Goal: Book appointment/travel/reservation

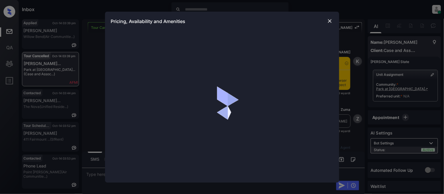
scroll to position [615, 0]
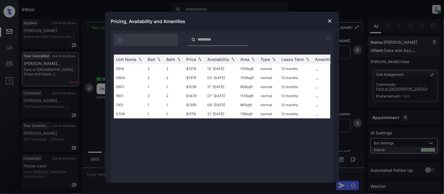
click at [329, 37] on img at bounding box center [328, 38] width 7 height 7
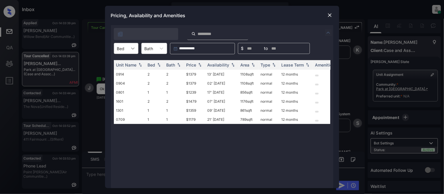
click at [129, 47] on div at bounding box center [133, 48] width 11 height 11
click at [123, 63] on div "1" at bounding box center [126, 63] width 25 height 11
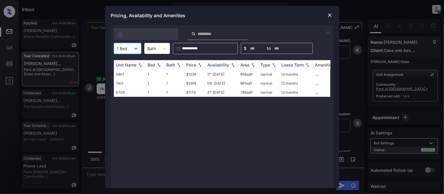
click at [198, 63] on img at bounding box center [200, 65] width 6 height 4
click at [189, 72] on td "$1179" at bounding box center [194, 74] width 21 height 9
click at [188, 72] on td "$1179" at bounding box center [194, 74] width 21 height 9
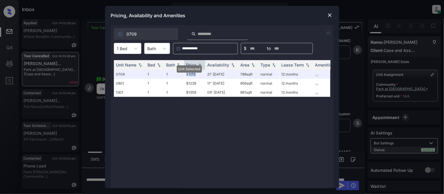
click at [328, 15] on img at bounding box center [330, 15] width 6 height 6
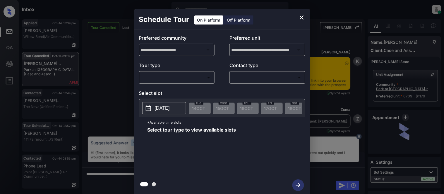
scroll to position [583, 0]
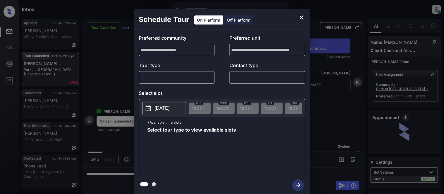
click at [198, 78] on body "Inbox Kristina Cataag Online Set yourself offline Set yourself on break Profile…" at bounding box center [222, 97] width 444 height 194
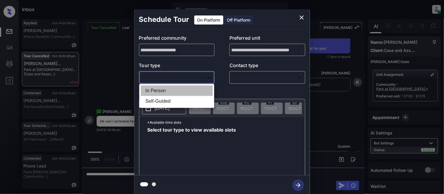
click at [178, 91] on li "In Person" at bounding box center [177, 91] width 72 height 11
type input "********"
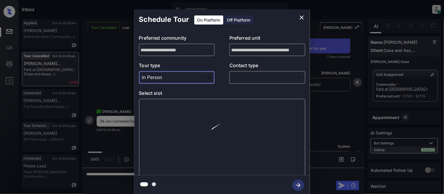
click at [238, 81] on body "Inbox Kristina Cataag Online Set yourself offline Set yourself on break Profile…" at bounding box center [222, 97] width 444 height 194
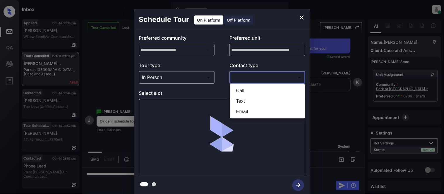
click at [238, 97] on li "Text" at bounding box center [267, 101] width 72 height 11
type input "****"
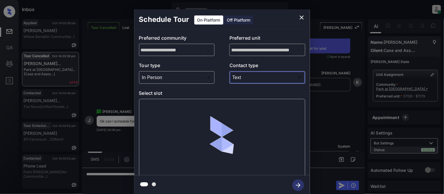
click at [164, 104] on div at bounding box center [222, 138] width 166 height 78
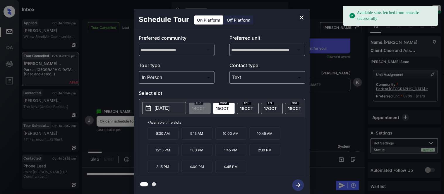
drag, startPoint x: 168, startPoint y: 173, endPoint x: 188, endPoint y: 179, distance: 21.1
click at [168, 173] on p "3:15 PM" at bounding box center [162, 167] width 31 height 12
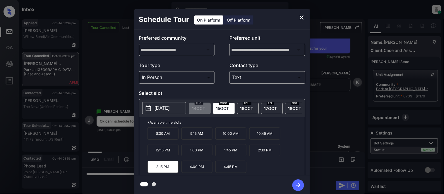
click at [296, 186] on icon "button" at bounding box center [298, 185] width 5 height 5
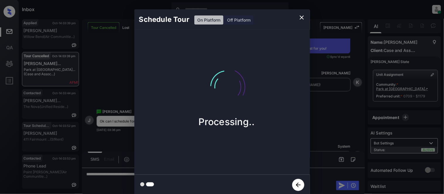
click at [328, 135] on div "Schedule Tour On Platform Off Platform Processing.." at bounding box center [222, 102] width 444 height 205
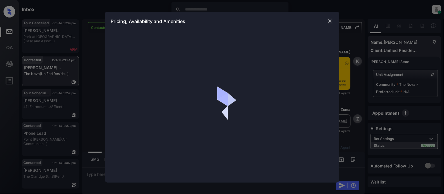
scroll to position [1039, 0]
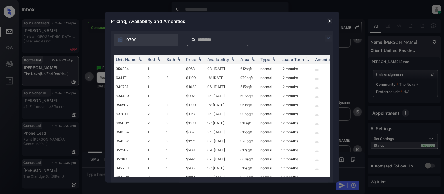
click at [329, 36] on img at bounding box center [328, 38] width 7 height 7
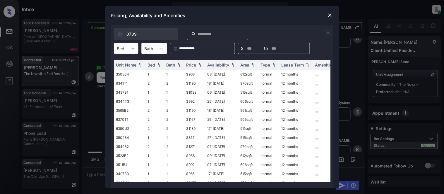
click at [128, 44] on div at bounding box center [133, 48] width 11 height 11
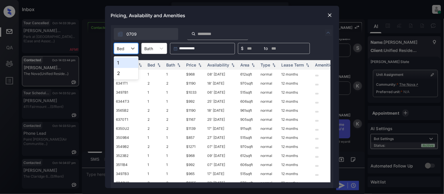
click at [122, 62] on div "1" at bounding box center [126, 63] width 25 height 11
click at [194, 65] on div "Price" at bounding box center [191, 65] width 10 height 5
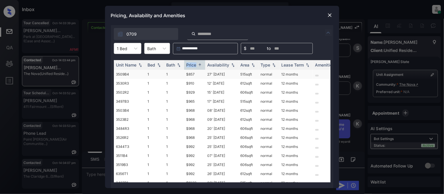
click at [188, 74] on td "$857" at bounding box center [194, 74] width 21 height 9
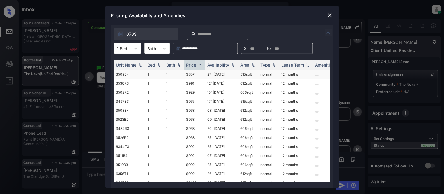
click at [188, 74] on td "$857" at bounding box center [194, 74] width 21 height 9
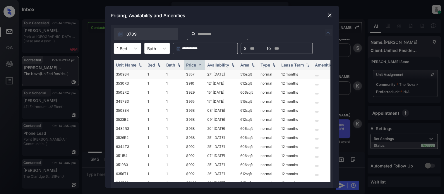
click at [211, 75] on td "27' Nov 25" at bounding box center [221, 74] width 33 height 9
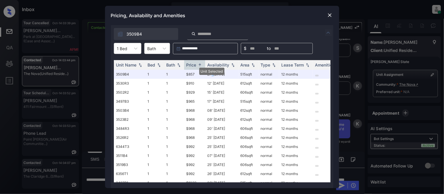
click at [329, 15] on img at bounding box center [330, 15] width 6 height 6
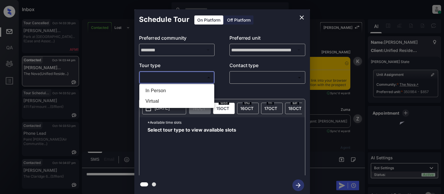
click at [173, 85] on ul "In Person Virtual" at bounding box center [176, 96] width 75 height 24
click at [175, 89] on li "In Person" at bounding box center [177, 91] width 72 height 11
click at [245, 80] on div at bounding box center [222, 97] width 444 height 194
type input "********"
click at [250, 79] on div at bounding box center [222, 97] width 444 height 194
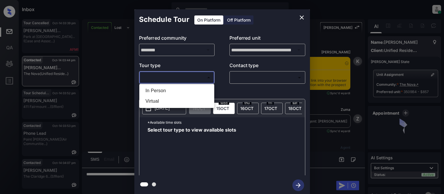
click at [239, 79] on div at bounding box center [222, 97] width 444 height 194
click at [258, 78] on div at bounding box center [222, 97] width 444 height 194
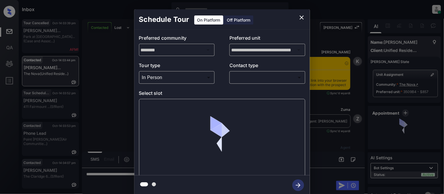
scroll to position [2613, 0]
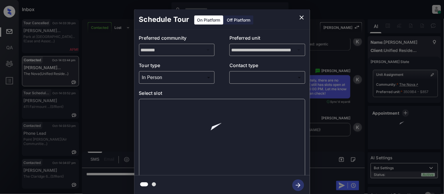
click at [273, 78] on body "Inbox Kristina Cataag Online Set yourself offline Set yourself on break Profile…" at bounding box center [222, 97] width 444 height 194
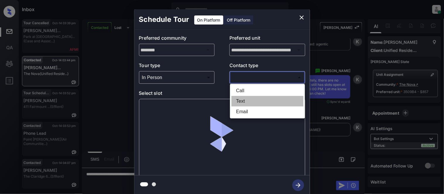
click at [253, 97] on li "Text" at bounding box center [267, 101] width 72 height 11
type input "****"
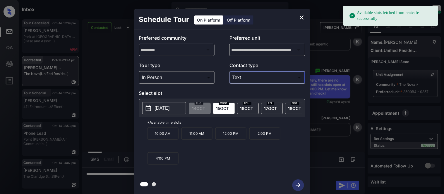
click at [170, 110] on p "2025-10-15" at bounding box center [162, 108] width 15 height 7
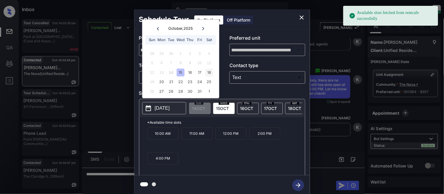
click at [211, 73] on div "18" at bounding box center [209, 73] width 8 height 8
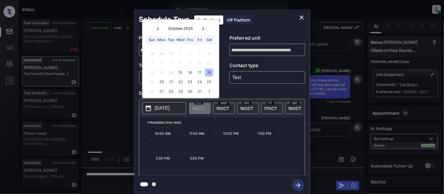
click at [264, 136] on p "1:00 PM" at bounding box center [264, 134] width 31 height 12
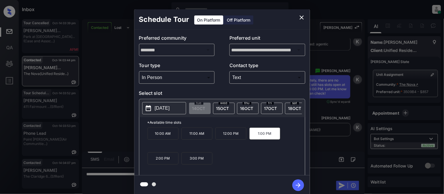
drag, startPoint x: 296, startPoint y: 188, endPoint x: 329, endPoint y: 174, distance: 35.9
click at [296, 188] on icon "button" at bounding box center [298, 186] width 12 height 12
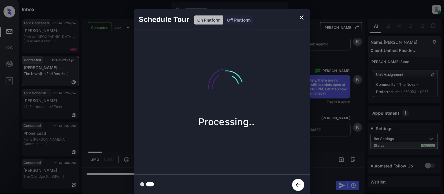
click at [338, 142] on div "Schedule Tour On Platform Off Platform Processing.." at bounding box center [222, 102] width 444 height 205
